Goal: Information Seeking & Learning: Learn about a topic

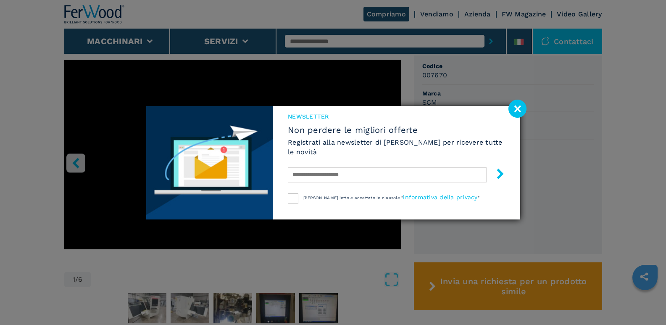
click at [517, 108] on image at bounding box center [517, 109] width 18 height 18
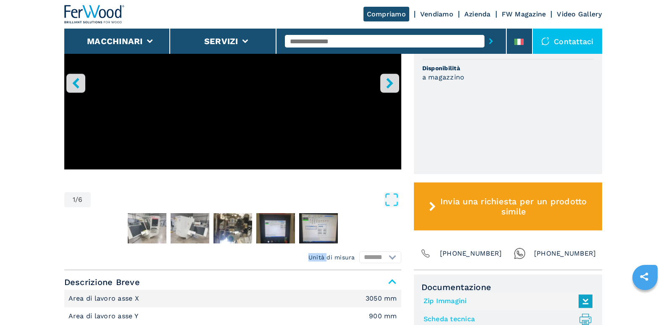
scroll to position [336, 0]
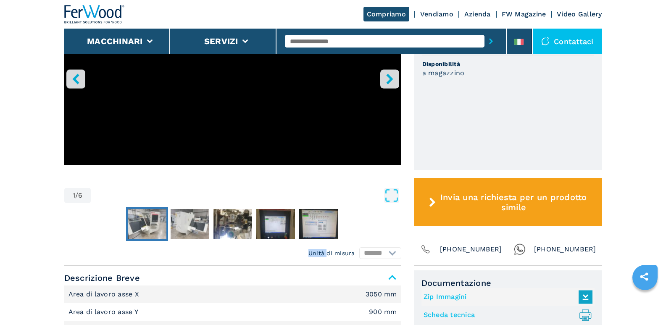
click at [150, 230] on img "Go to Slide 2" at bounding box center [147, 224] width 39 height 30
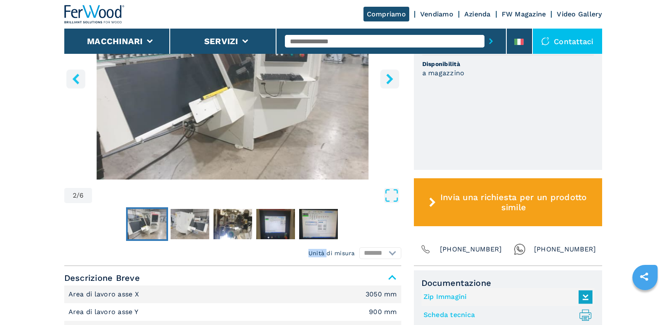
click at [388, 194] on icon "Open Fullscreen" at bounding box center [391, 195] width 15 height 15
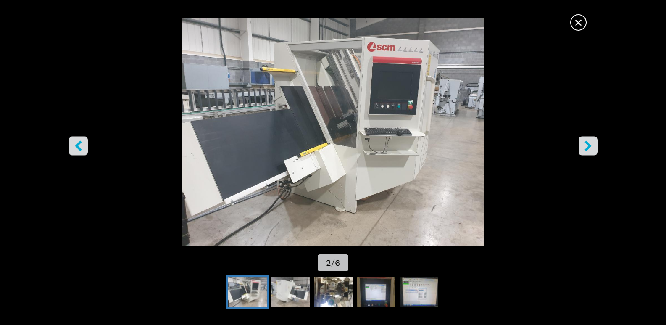
click at [583, 143] on icon "right-button" at bounding box center [588, 145] width 11 height 11
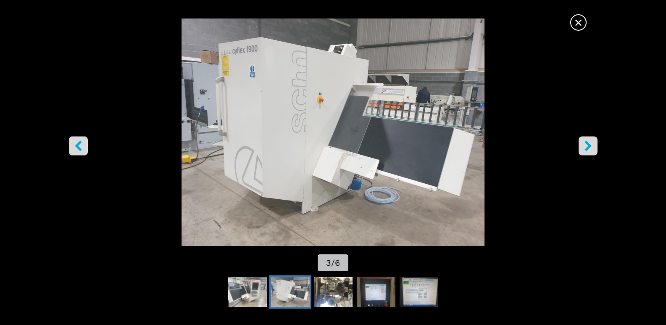
click at [579, 142] on button "right-button" at bounding box center [587, 145] width 19 height 19
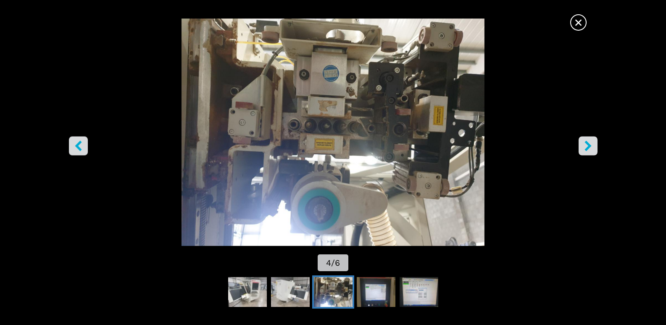
click at [577, 142] on img "Go to Slide 4" at bounding box center [332, 131] width 599 height 227
click at [586, 143] on icon "right-button" at bounding box center [587, 145] width 7 height 11
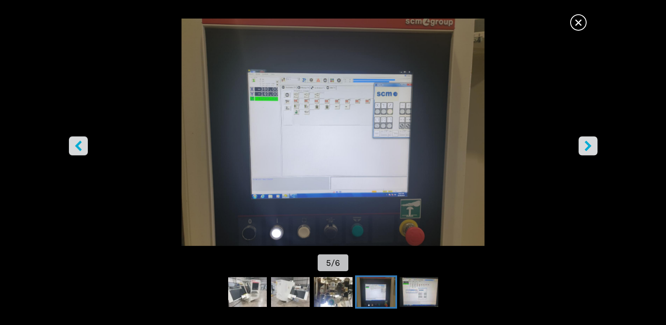
click at [594, 142] on button "right-button" at bounding box center [587, 145] width 19 height 19
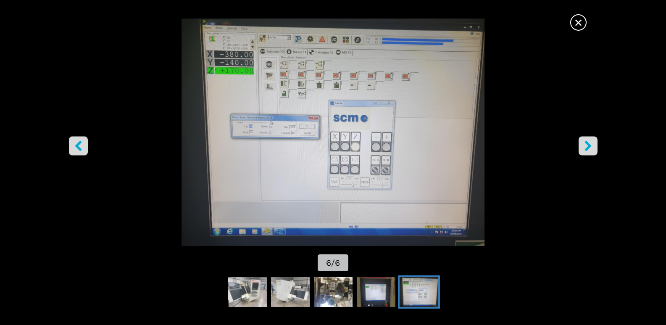
click at [577, 22] on span "×" at bounding box center [578, 20] width 15 height 15
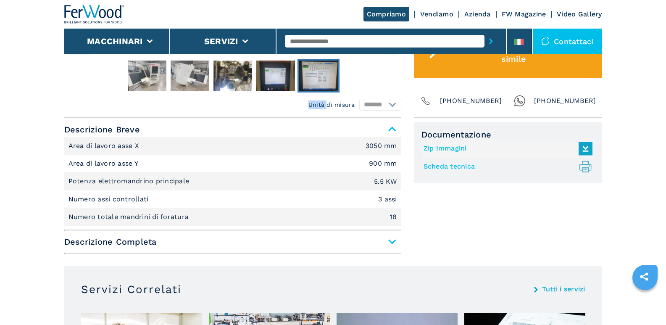
scroll to position [504, 0]
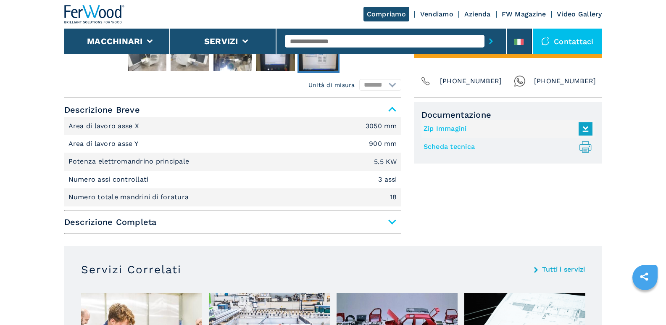
click at [394, 221] on span "Descrizione Completa" at bounding box center [232, 221] width 337 height 15
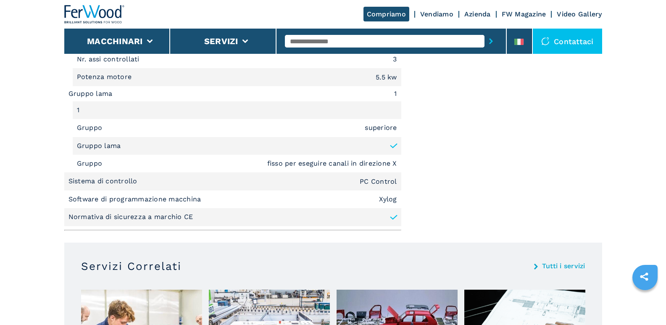
scroll to position [798, 0]
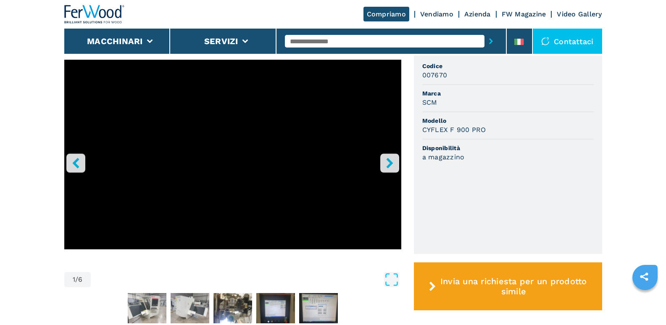
click at [391, 163] on icon "right-button" at bounding box center [389, 163] width 7 height 11
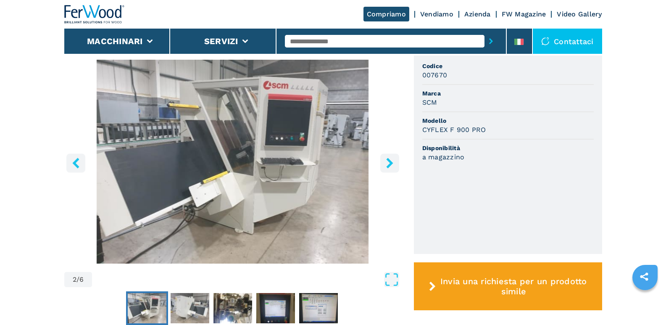
click at [389, 163] on icon "right-button" at bounding box center [389, 163] width 11 height 11
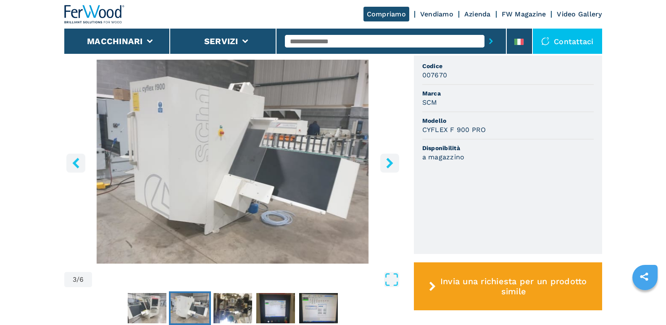
click at [388, 163] on icon "right-button" at bounding box center [389, 163] width 11 height 11
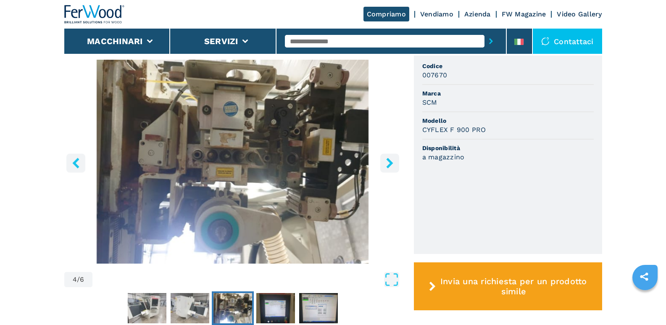
click at [386, 163] on icon "right-button" at bounding box center [389, 163] width 11 height 11
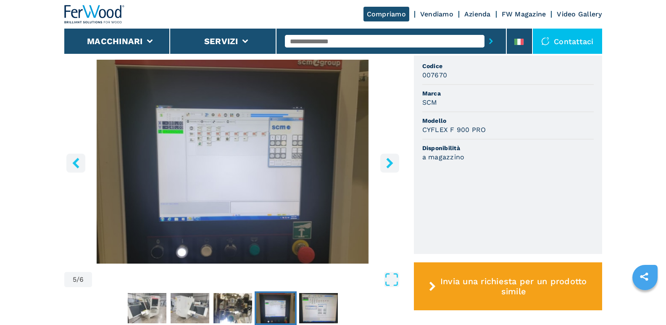
click at [385, 163] on icon "right-button" at bounding box center [389, 163] width 11 height 11
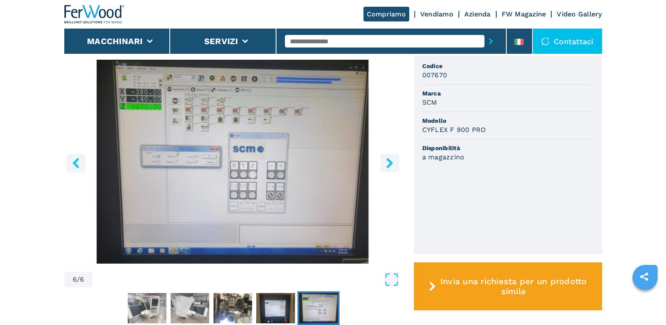
click at [385, 163] on icon "right-button" at bounding box center [389, 163] width 11 height 11
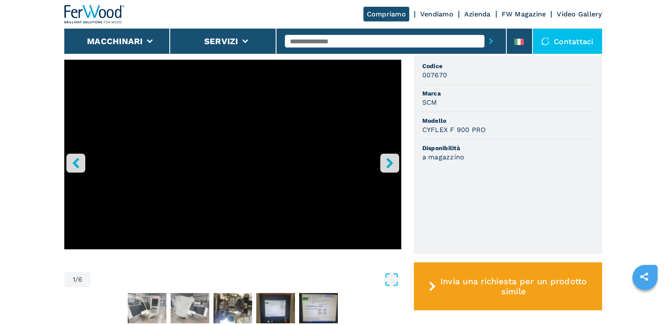
click at [385, 163] on icon "right-button" at bounding box center [389, 163] width 11 height 11
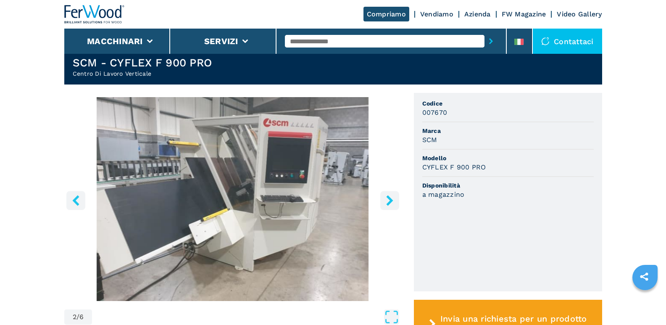
scroll to position [210, 0]
